Goal: Ask a question

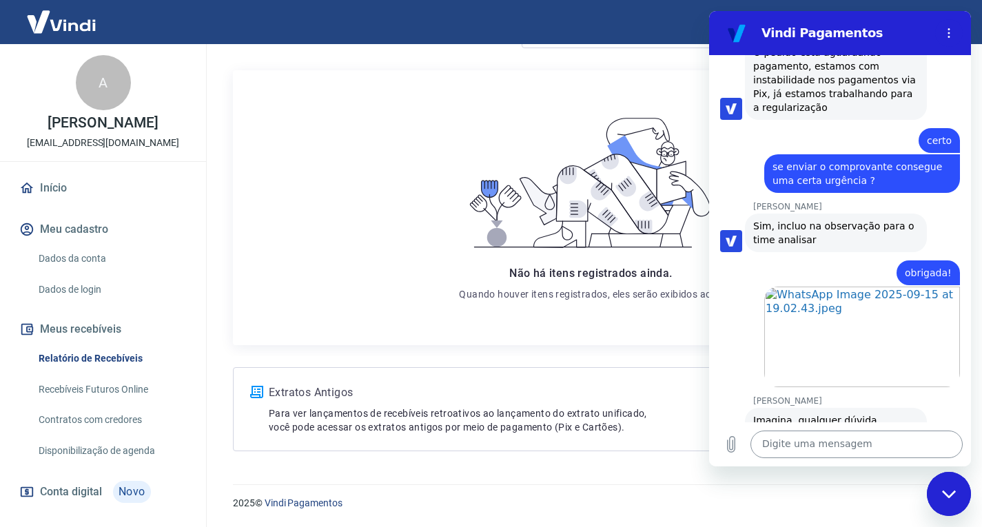
scroll to position [2673, 0]
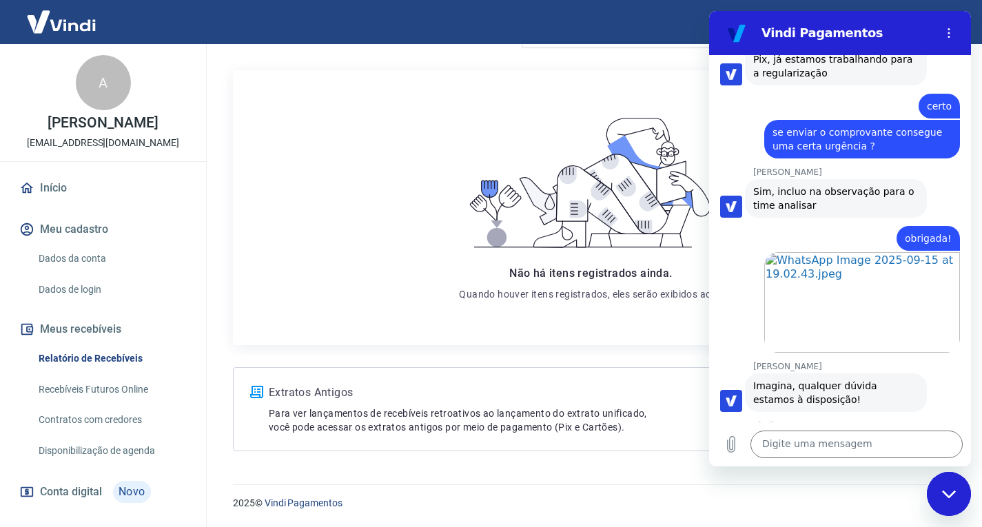
click at [848, 484] on li "Boa 👍" at bounding box center [861, 506] width 61 height 45
click at [848, 489] on button "Boa 👍" at bounding box center [865, 509] width 56 height 40
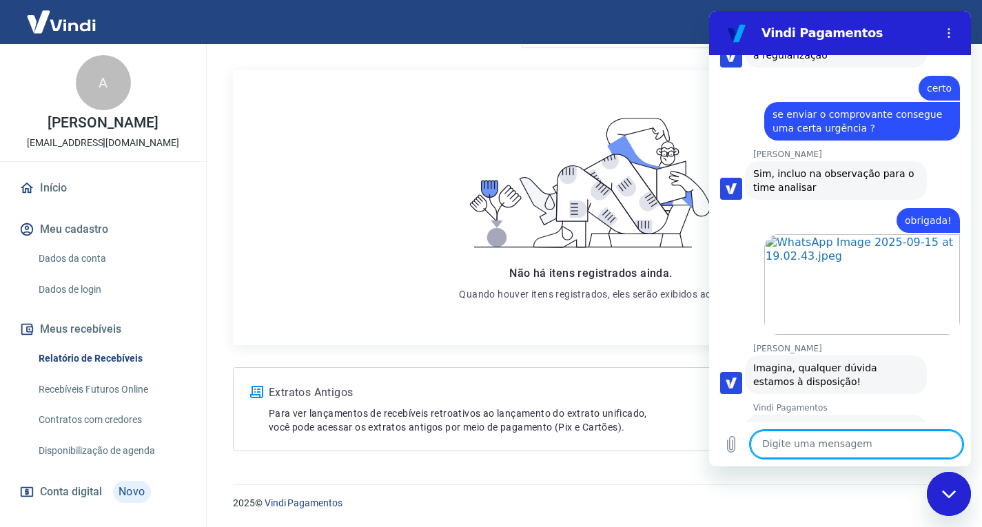
click at [831, 443] on textarea at bounding box center [857, 445] width 212 height 28
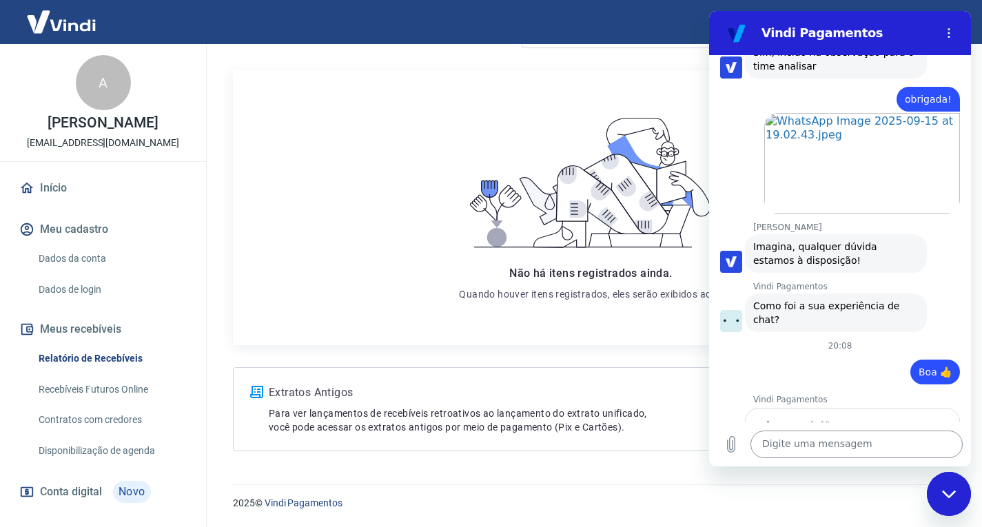
scroll to position [2811, 0]
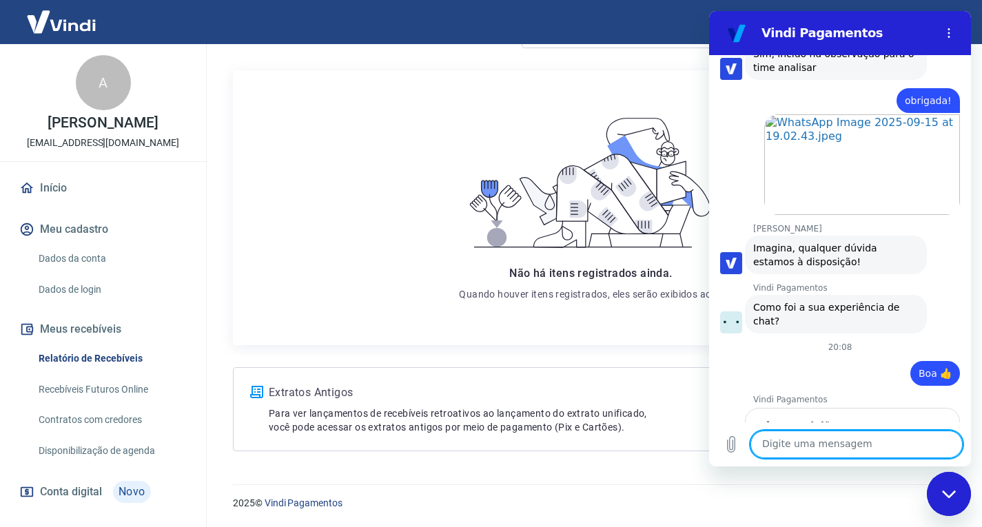
click at [829, 443] on textarea at bounding box center [857, 445] width 212 height 28
type textarea "Falar com atendente"
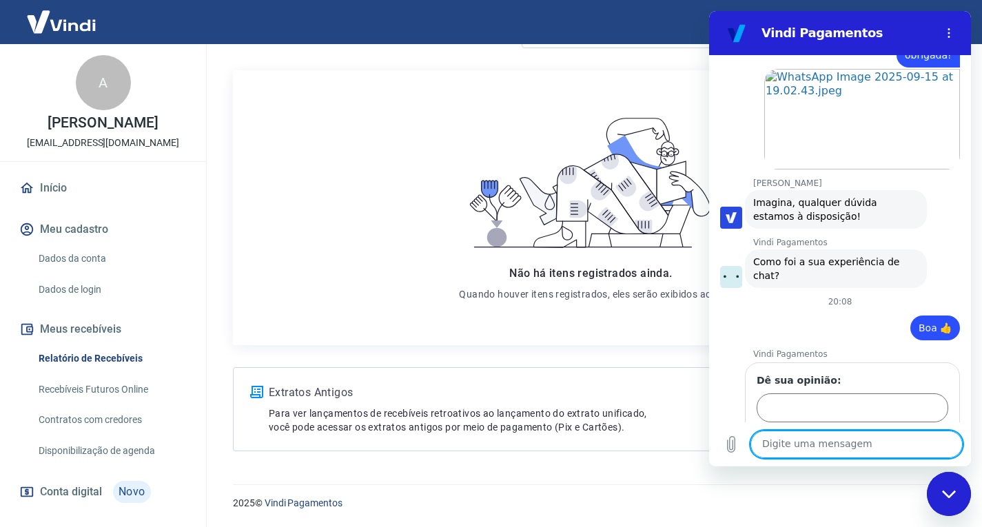
scroll to position [2859, 0]
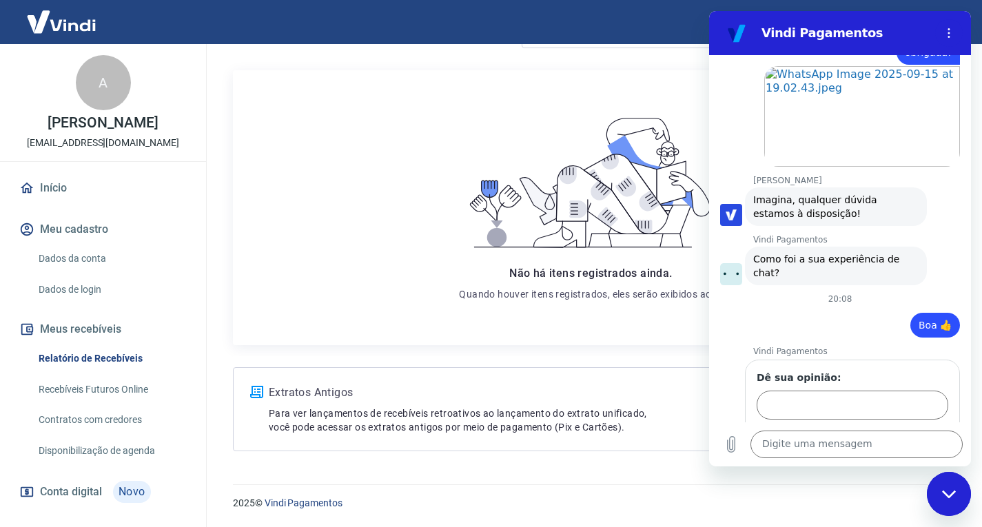
click at [574, 227] on icon at bounding box center [560, 234] width 52 height 26
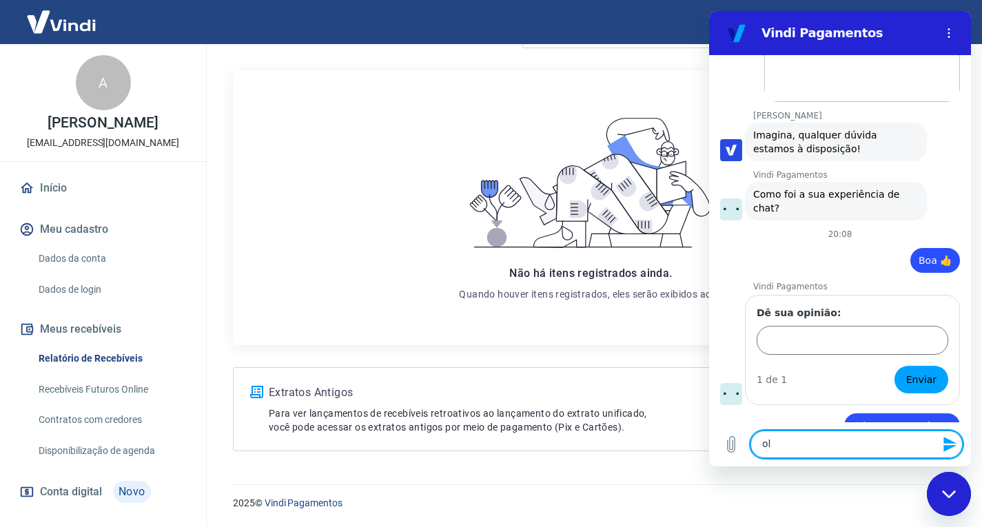
type textarea "olá"
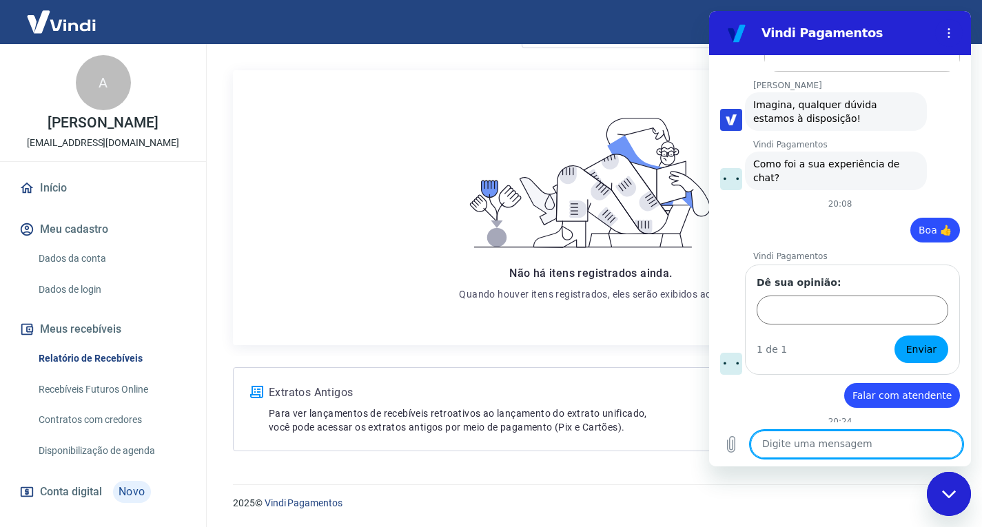
scroll to position [2957, 0]
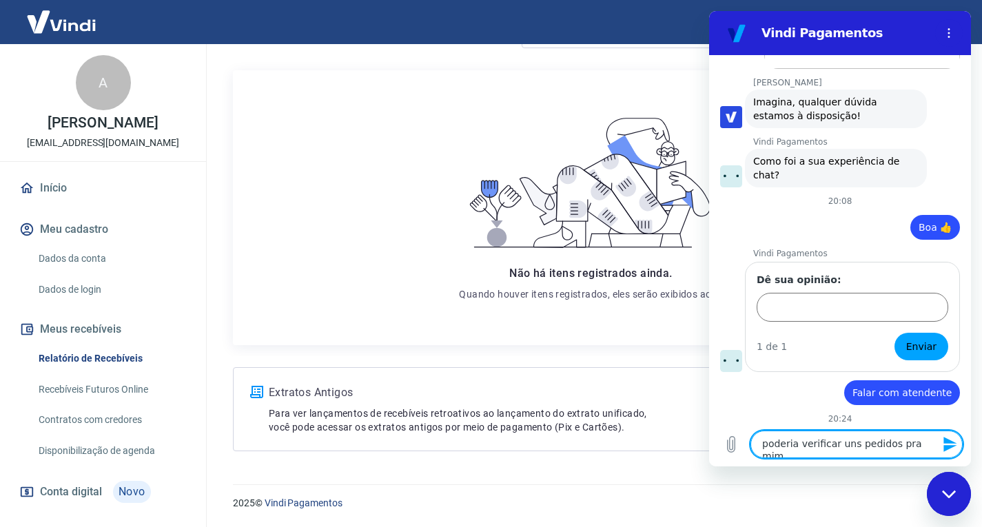
type textarea "poderia verificar uns pedidos pra mim ?"
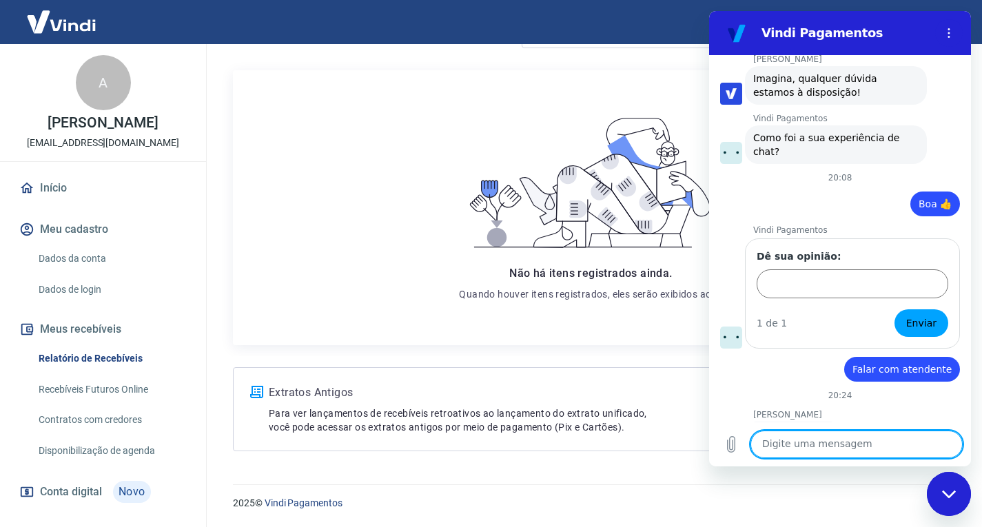
scroll to position [2983, 0]
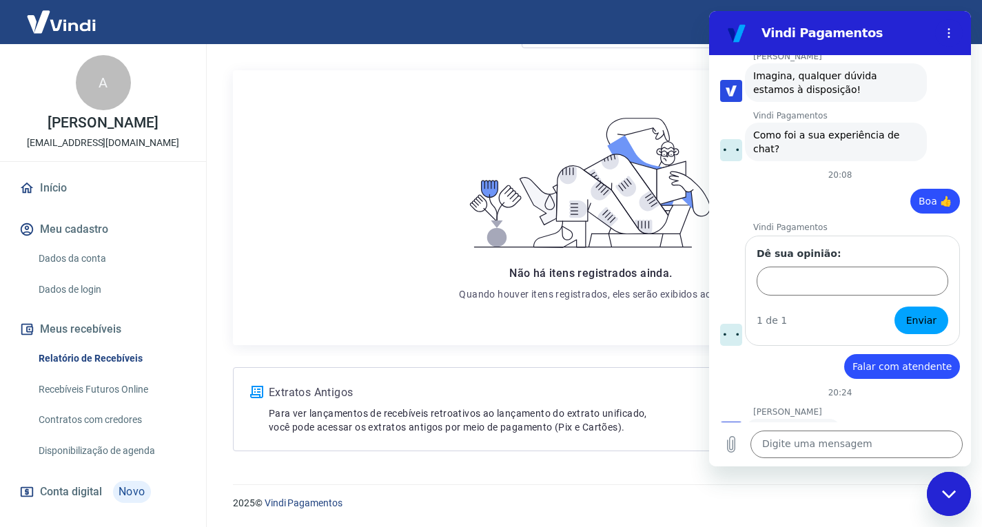
click at [678, 367] on div "Extratos Antigos Para ver lançamentos de recebíveis retroativos ao lançamento d…" at bounding box center [591, 409] width 716 height 84
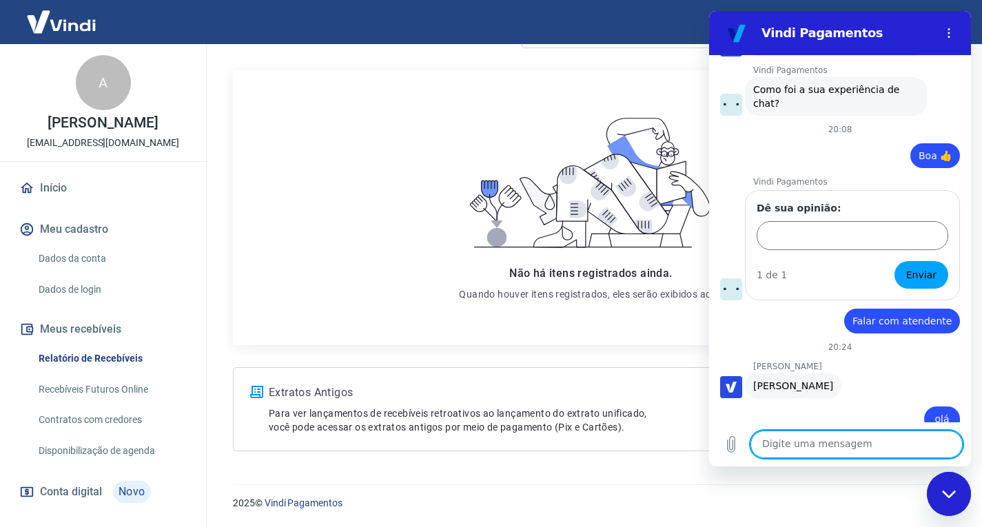
click at [801, 442] on textarea at bounding box center [857, 445] width 212 height 28
paste textarea "64437495"
type textarea "64437495"
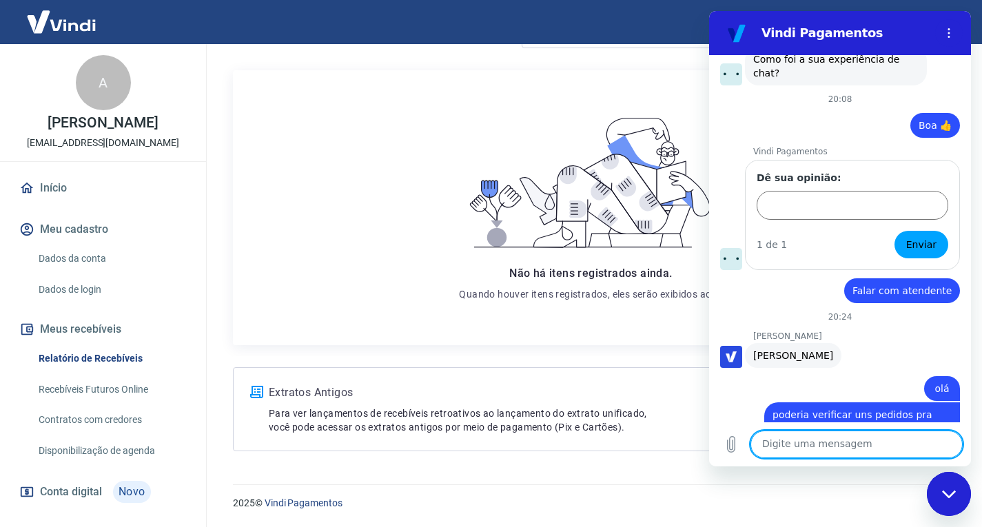
scroll to position [3062, 0]
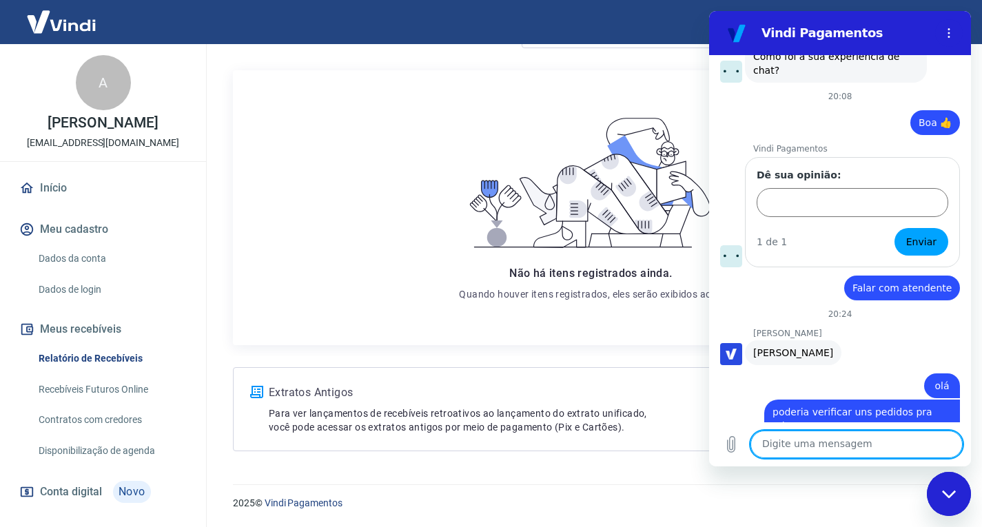
paste textarea "64439462"
type textarea "64439462"
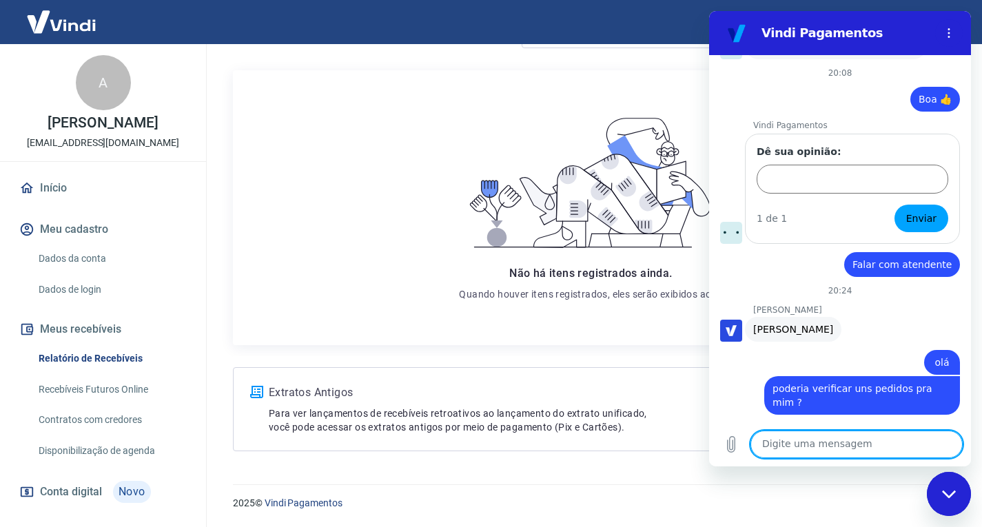
scroll to position [3088, 0]
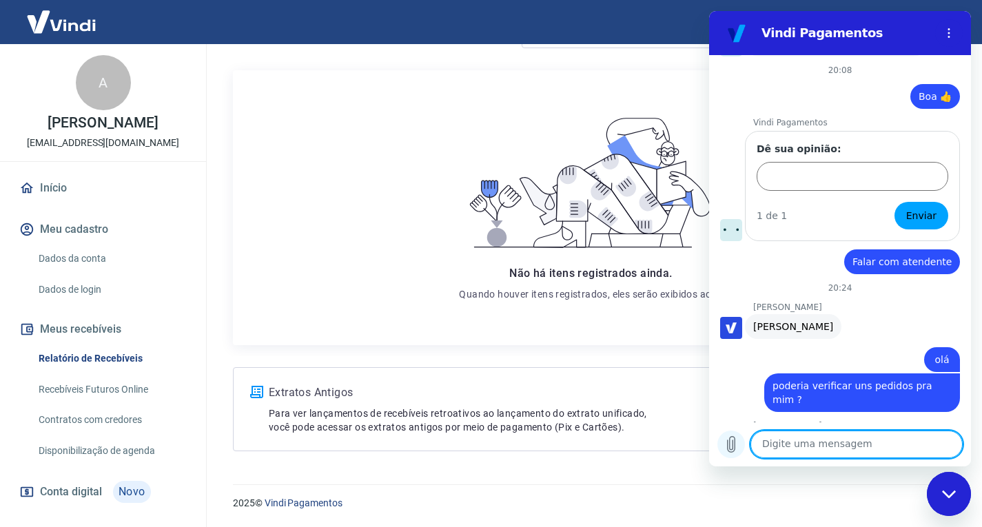
click at [734, 443] on icon "Carregar arquivo" at bounding box center [731, 444] width 17 height 17
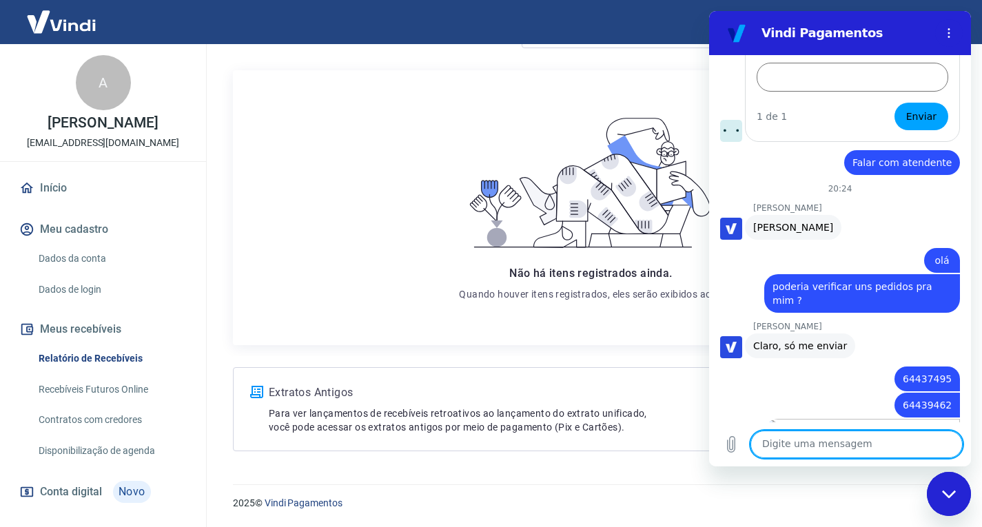
scroll to position [3190, 0]
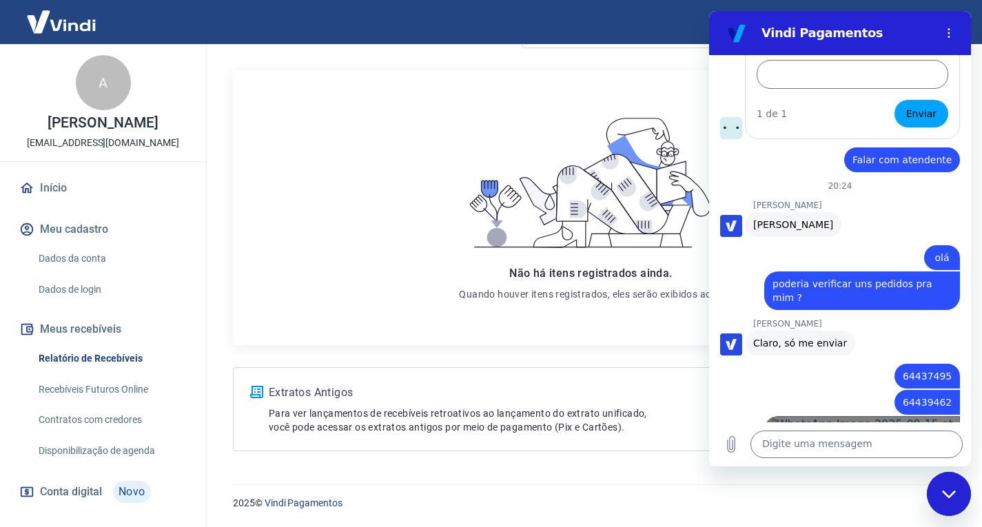
click at [893, 416] on link "Abrir em [GEOGRAPHIC_DATA]" at bounding box center [862, 466] width 196 height 101
click at [728, 443] on icon "Carregar arquivo" at bounding box center [732, 445] width 8 height 16
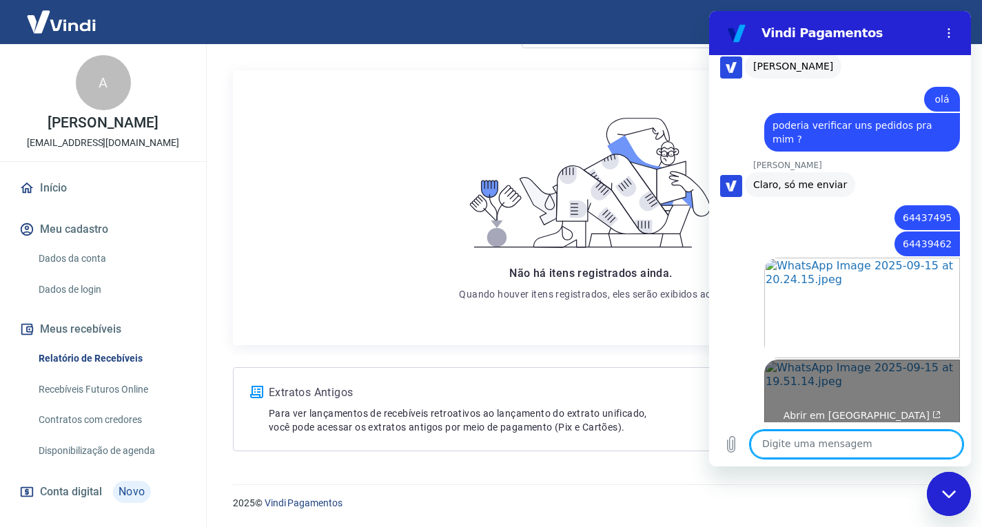
scroll to position [3351, 0]
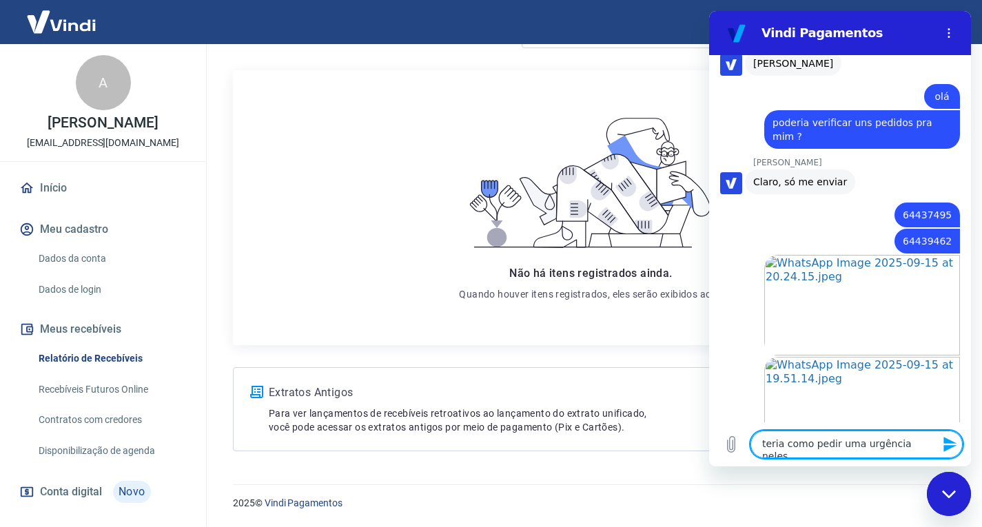
type textarea "teria como pedir uma urgência neles ?"
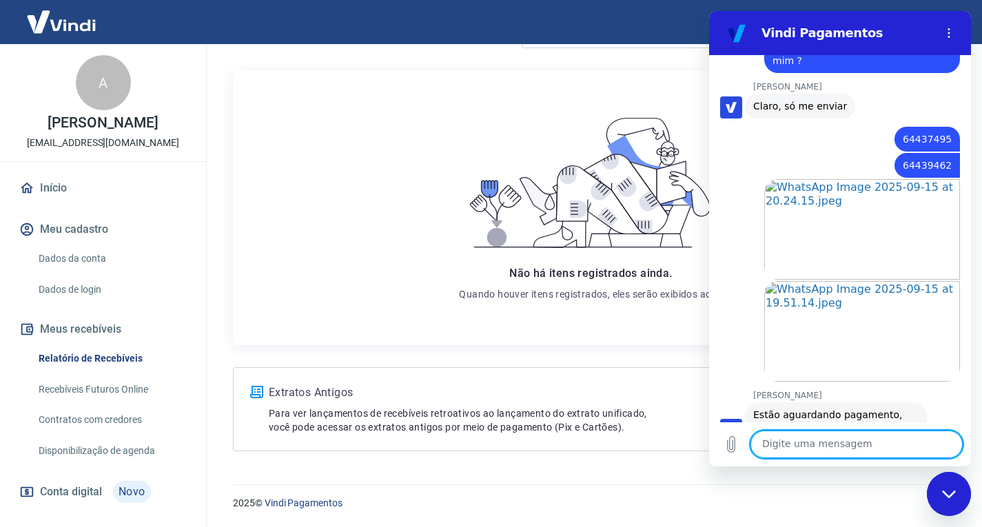
scroll to position [3430, 0]
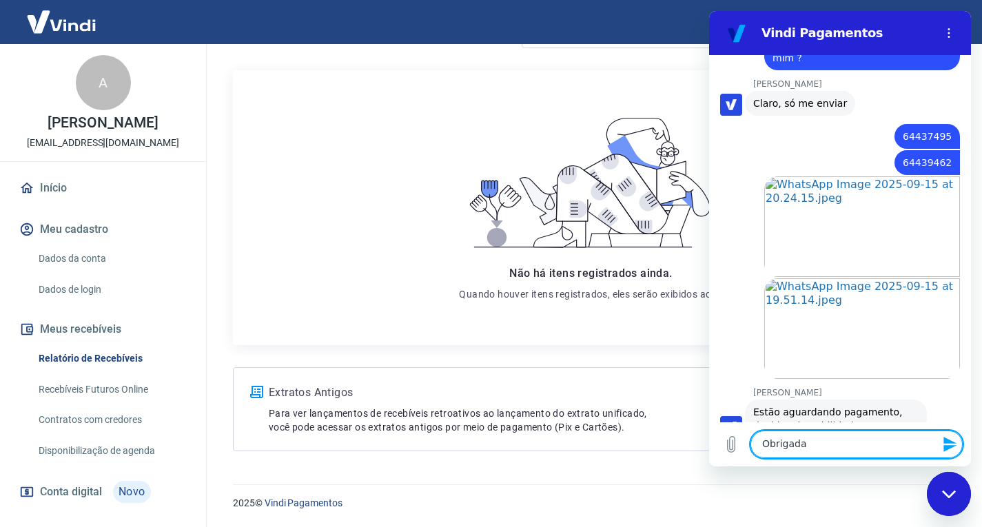
type textarea "Obrigada!"
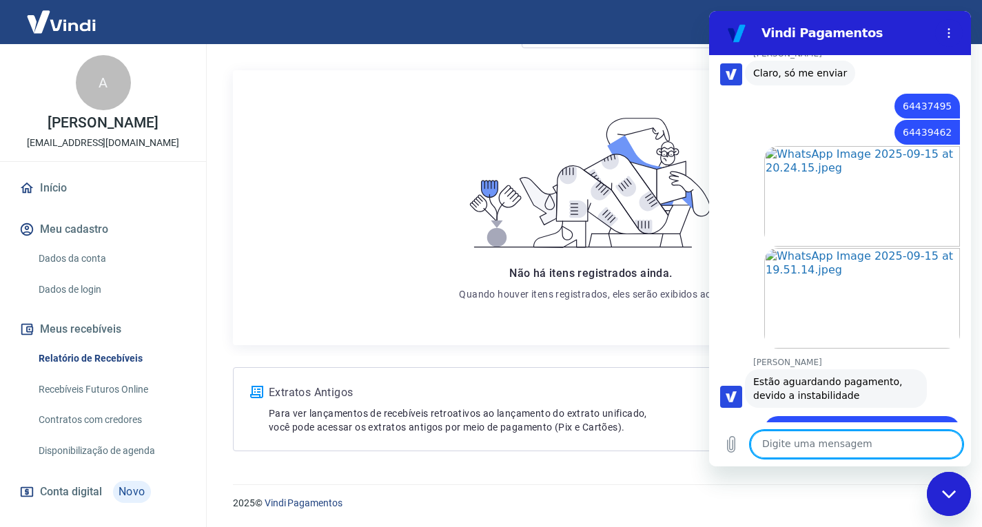
scroll to position [3463, 0]
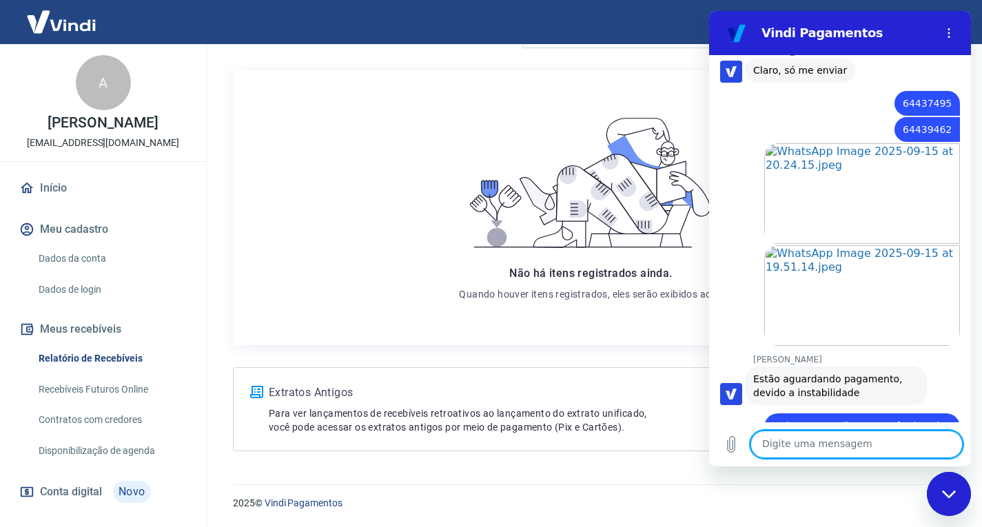
click at [608, 288] on p "Quando houver itens registrados, eles serão exibidos aqui." at bounding box center [590, 294] width 263 height 14
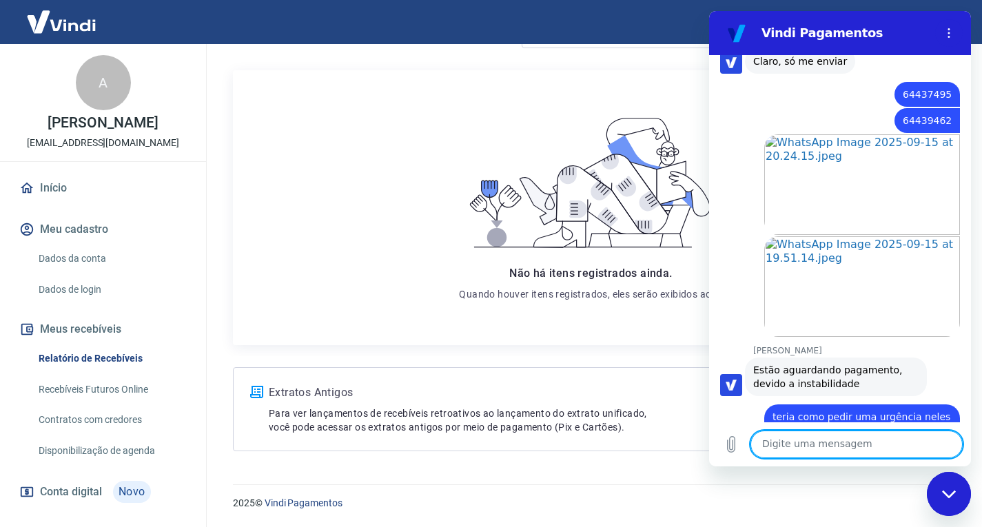
scroll to position [3599, 0]
